Goal: Navigation & Orientation: Find specific page/section

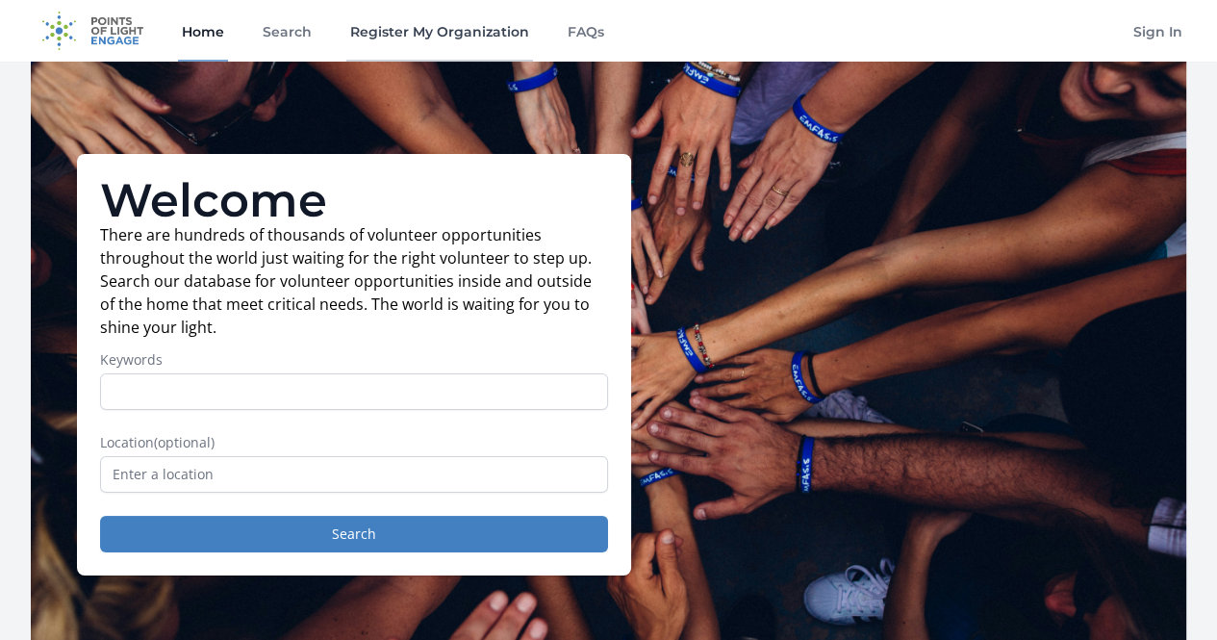
click at [392, 32] on link "Register My Organization" at bounding box center [439, 31] width 187 height 62
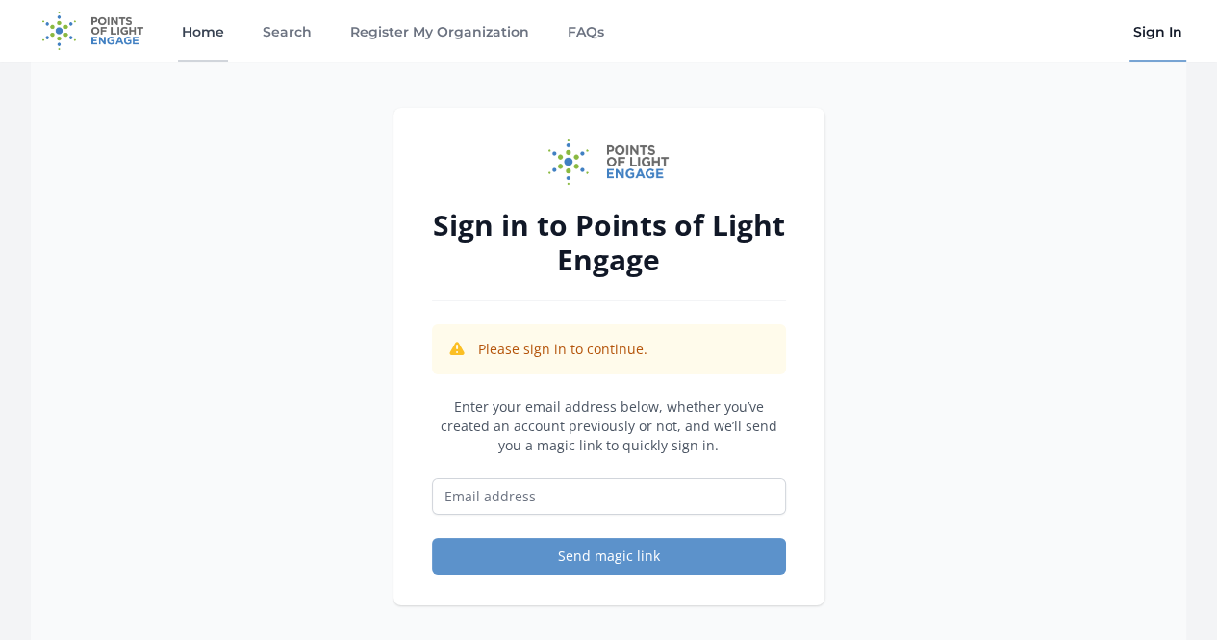
click at [211, 33] on link "Home" at bounding box center [203, 31] width 50 height 62
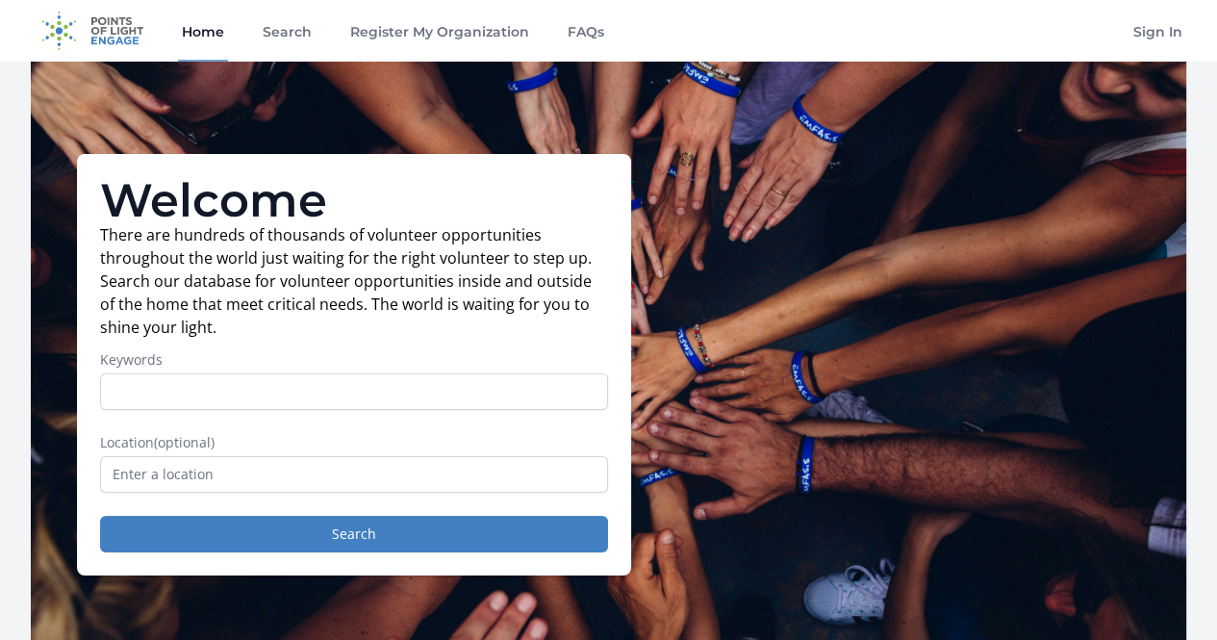
click at [114, 37] on img at bounding box center [93, 31] width 124 height 62
click at [574, 38] on link "FAQs" at bounding box center [586, 31] width 44 height 62
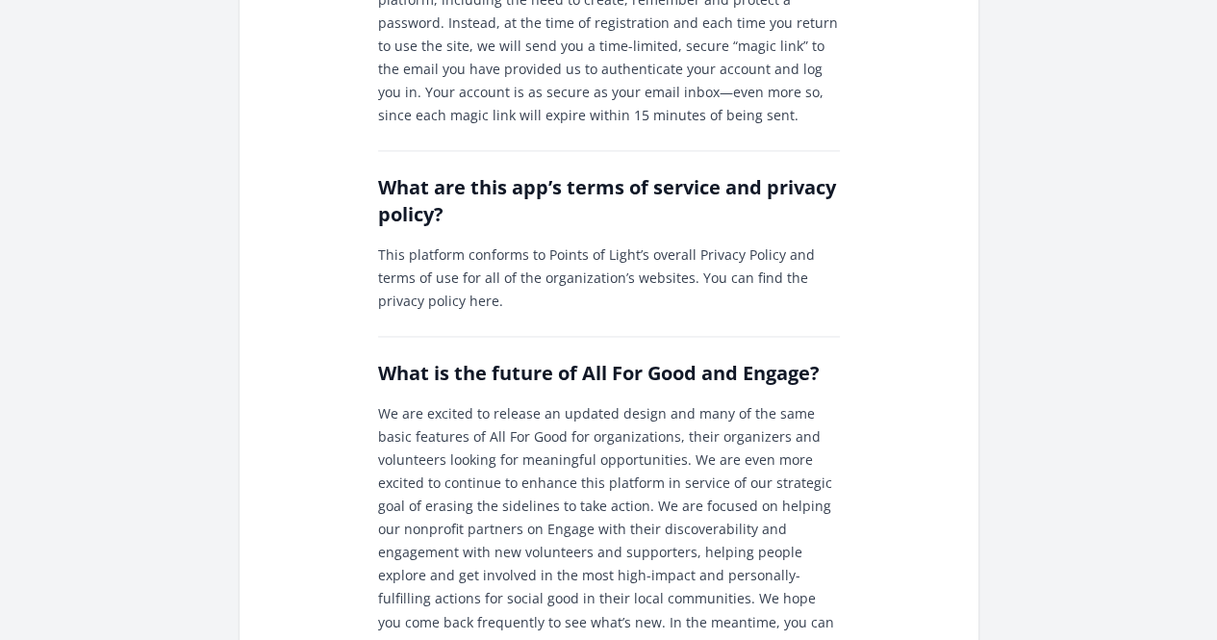
scroll to position [2666, 0]
